Goal: Transaction & Acquisition: Purchase product/service

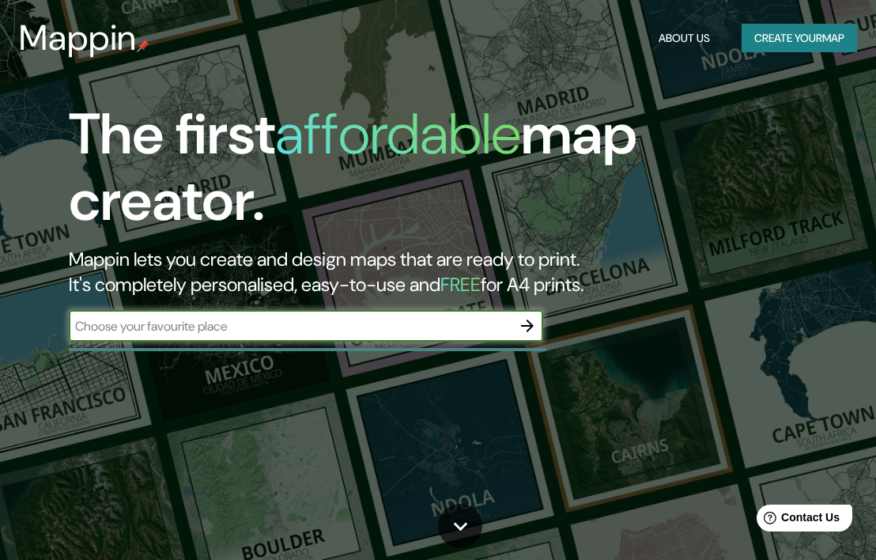
drag, startPoint x: 224, startPoint y: 334, endPoint x: 570, endPoint y: 107, distance: 413.9
click at [224, 334] on input "text" at bounding box center [290, 326] width 443 height 18
click at [766, 28] on button "Create your map" at bounding box center [798, 38] width 115 height 29
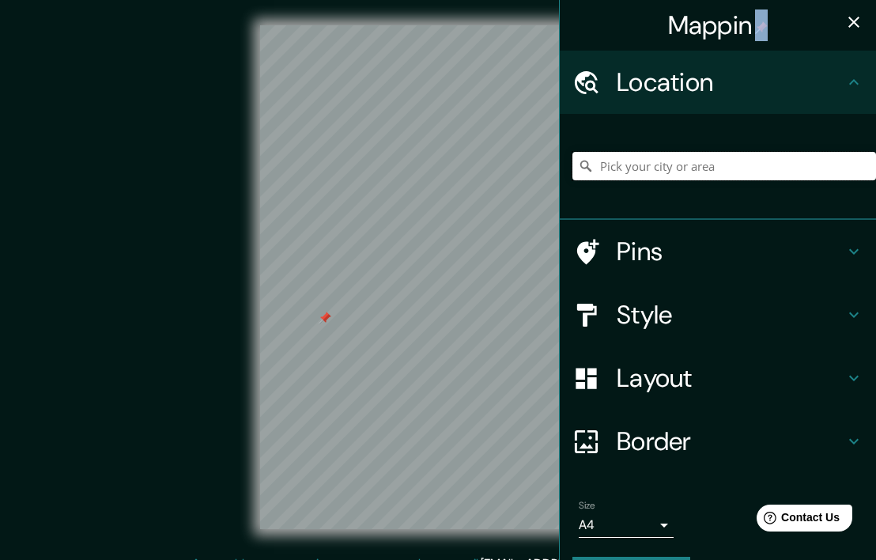
click at [658, 172] on input "Pick your city or area" at bounding box center [723, 166] width 303 height 28
click at [790, 169] on input "Huancaya, [GEOGRAPHIC_DATA], [GEOGRAPHIC_DATA]" at bounding box center [723, 166] width 303 height 28
click at [640, 160] on input "Huancaya, [GEOGRAPHIC_DATA], [GEOGRAPHIC_DATA]" at bounding box center [723, 166] width 303 height 28
click at [682, 304] on h4 "Style" at bounding box center [730, 315] width 228 height 32
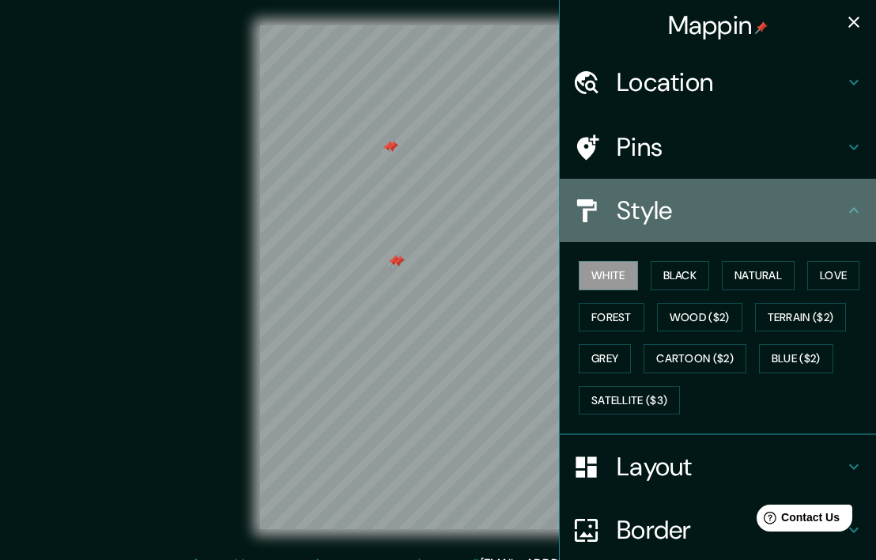
click at [658, 209] on h4 "Style" at bounding box center [730, 210] width 228 height 32
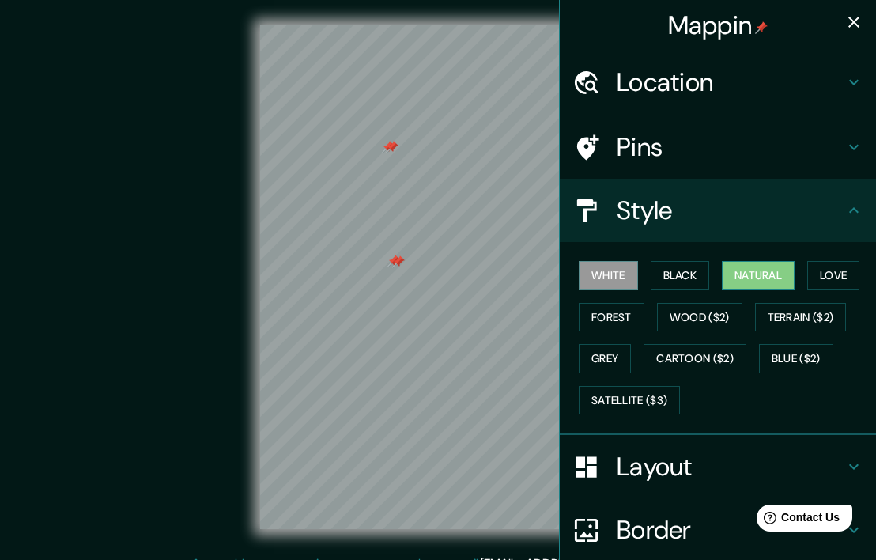
click at [762, 286] on button "Natural" at bounding box center [758, 275] width 73 height 29
click at [560, 161] on div "Pins" at bounding box center [718, 146] width 316 height 63
click at [572, 138] on icon at bounding box center [586, 148] width 28 height 28
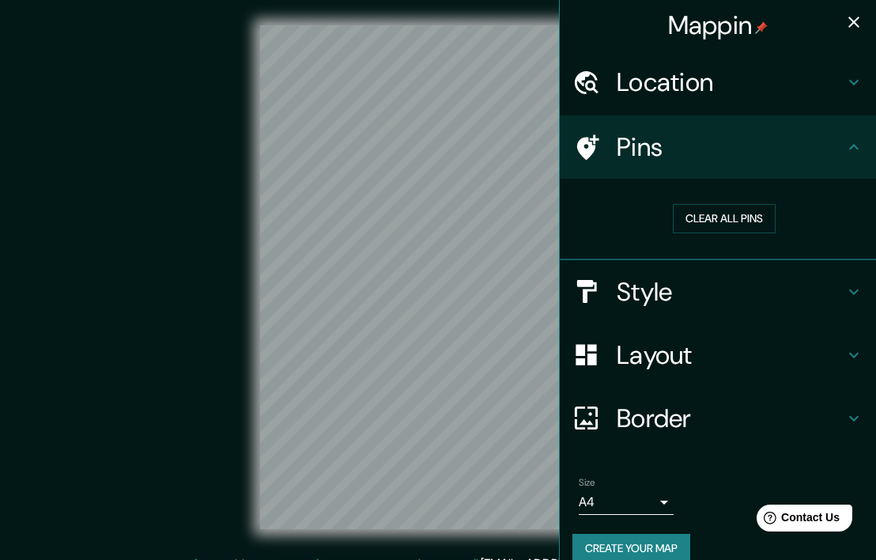
click at [434, 144] on div "Mappin Location [GEOGRAPHIC_DATA], [GEOGRAPHIC_DATA], [GEOGRAPHIC_DATA], [GEOGR…" at bounding box center [438, 289] width 876 height 579
click at [692, 97] on h4 "Location" at bounding box center [730, 82] width 228 height 32
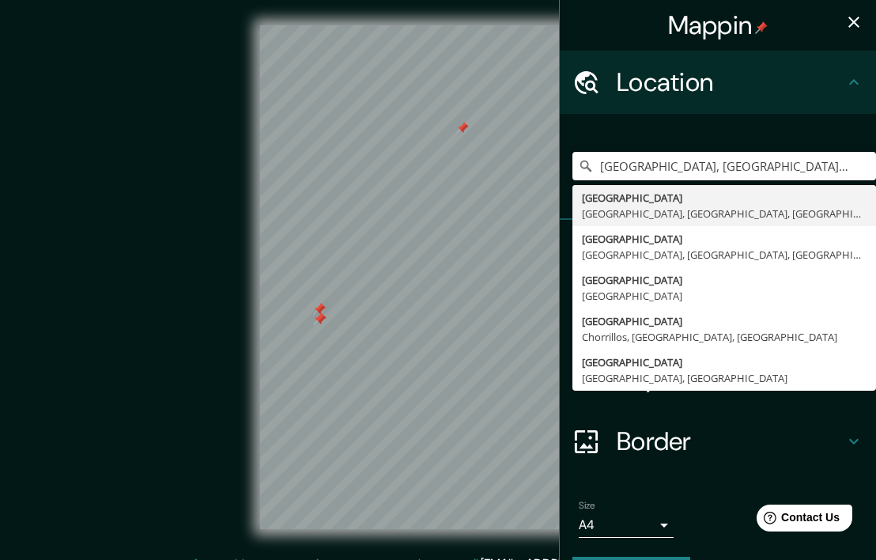
drag, startPoint x: 727, startPoint y: 192, endPoint x: 552, endPoint y: 208, distance: 176.2
click at [560, 208] on div "[GEOGRAPHIC_DATA], [GEOGRAPHIC_DATA], [GEOGRAPHIC_DATA], [GEOGRAPHIC_DATA] [GEO…" at bounding box center [718, 167] width 316 height 106
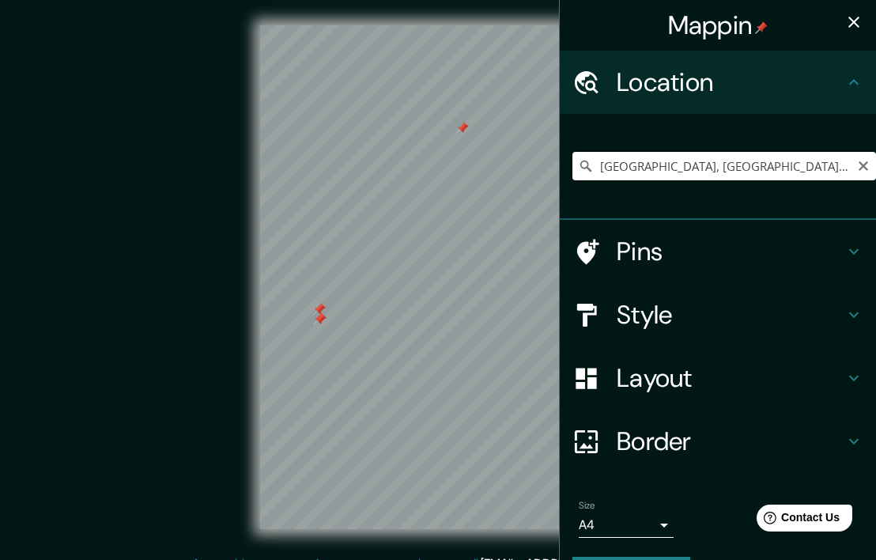
click at [749, 160] on input "[GEOGRAPHIC_DATA], [GEOGRAPHIC_DATA], [GEOGRAPHIC_DATA], [GEOGRAPHIC_DATA]" at bounding box center [723, 166] width 303 height 28
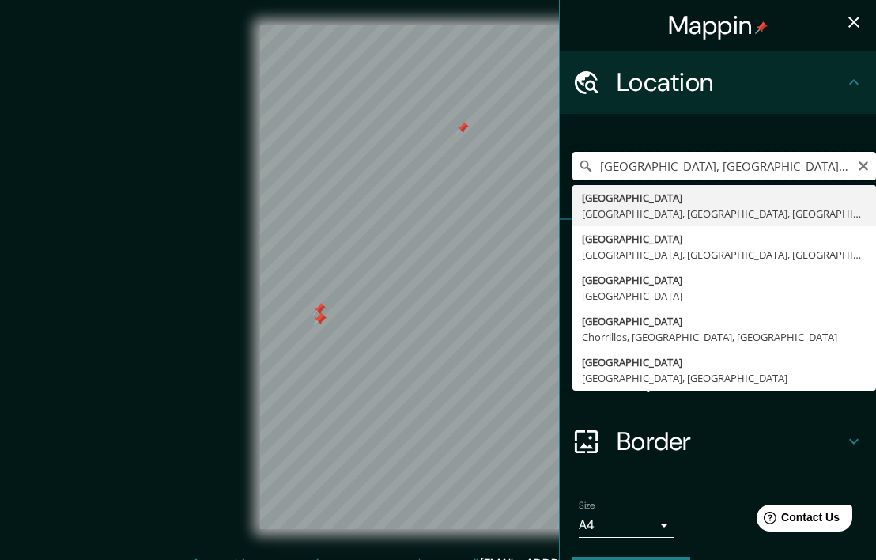
click at [749, 160] on input "[GEOGRAPHIC_DATA], [GEOGRAPHIC_DATA], [GEOGRAPHIC_DATA], [GEOGRAPHIC_DATA]" at bounding box center [723, 166] width 303 height 28
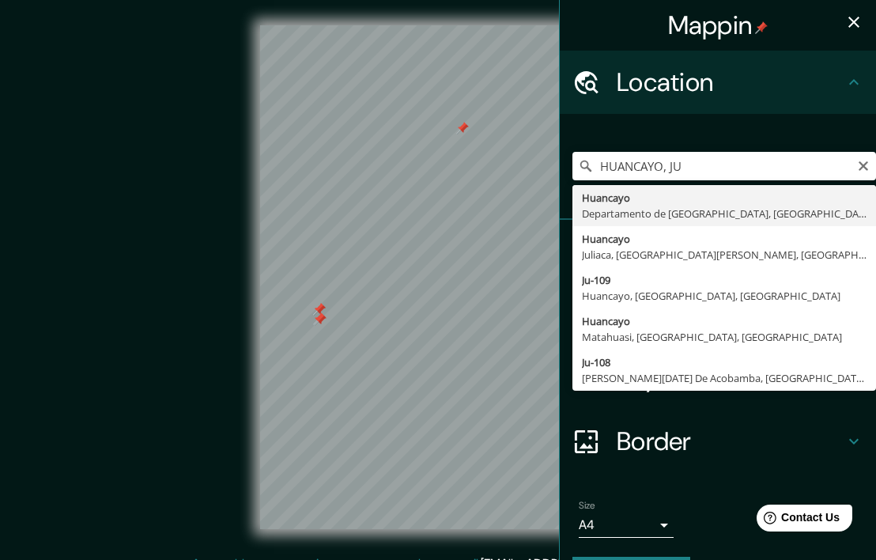
type input "Huancayo, [GEOGRAPHIC_DATA], [GEOGRAPHIC_DATA]"
